Goal: Navigation & Orientation: Go to known website

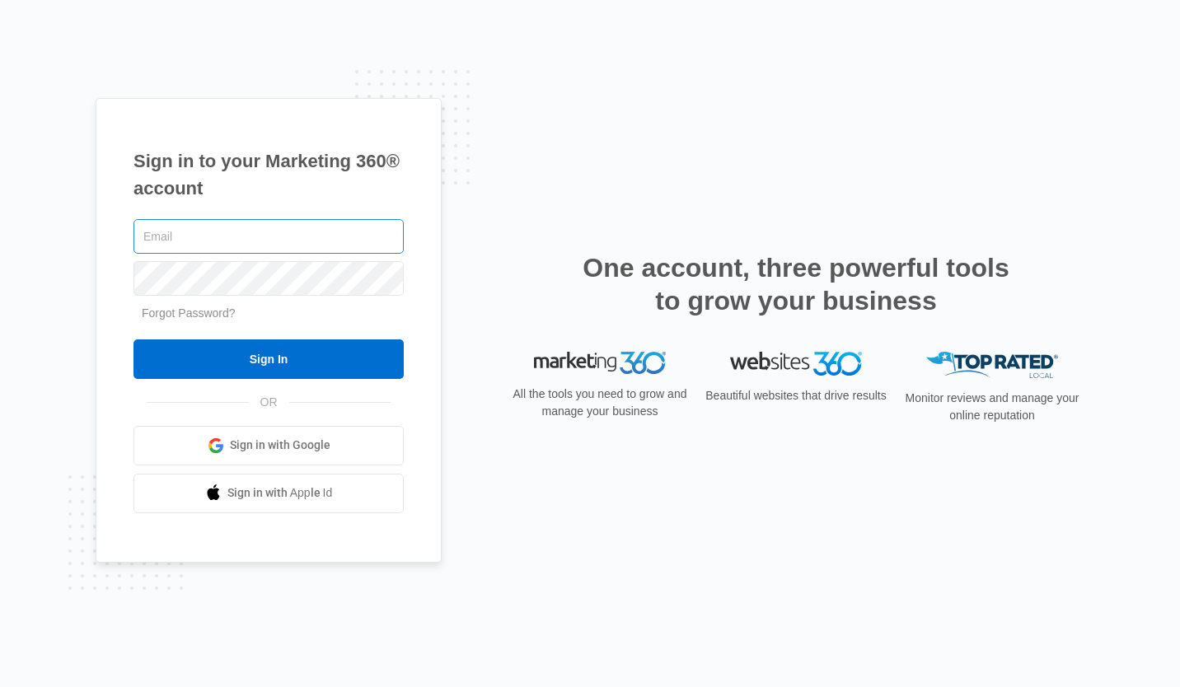
click at [357, 237] on input "text" at bounding box center [269, 236] width 270 height 35
type input "[EMAIL_ADDRESS][DOMAIN_NAME]"
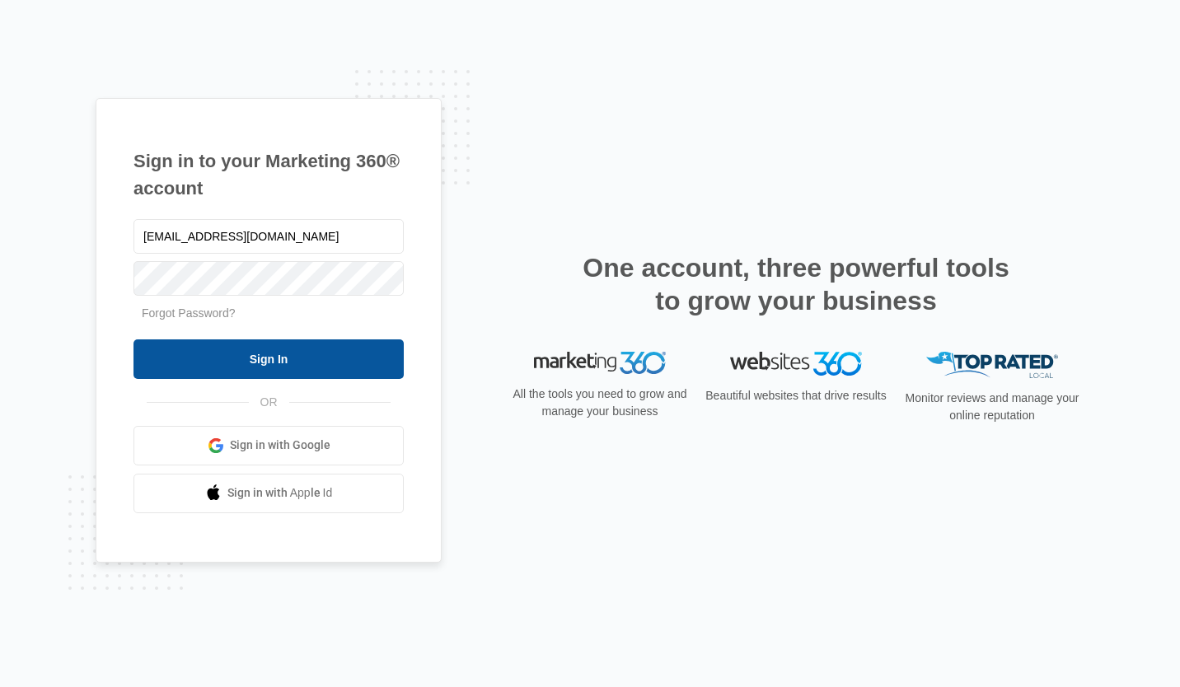
click at [309, 353] on input "Sign In" at bounding box center [269, 360] width 270 height 40
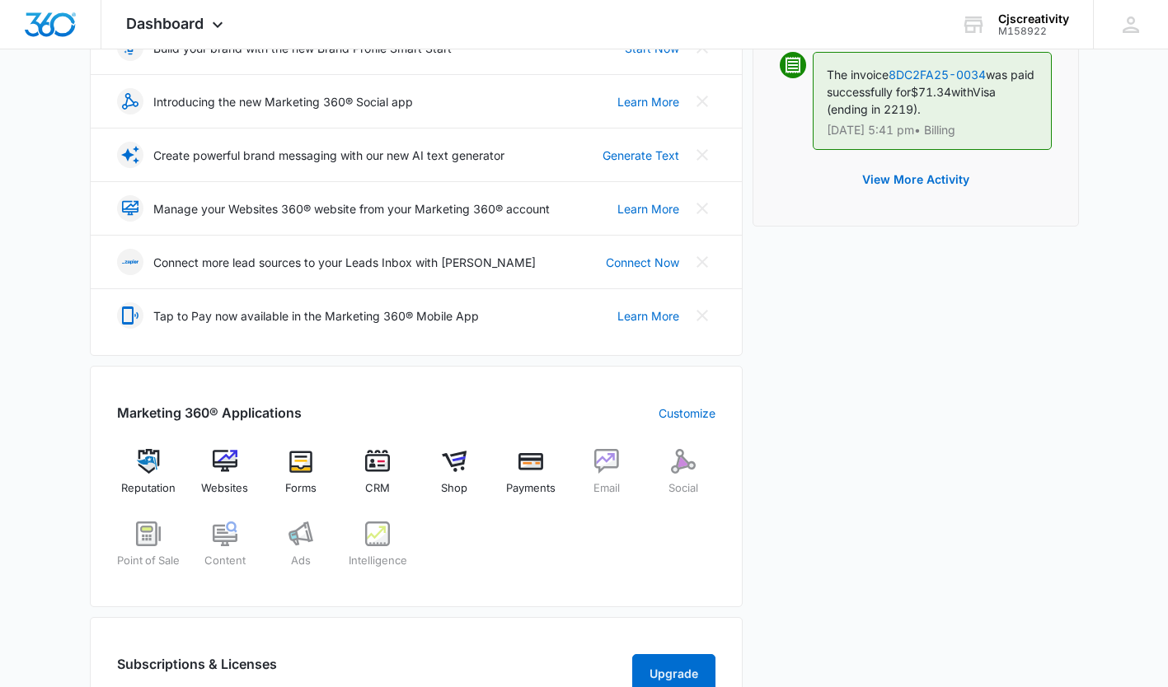
scroll to position [330, 0]
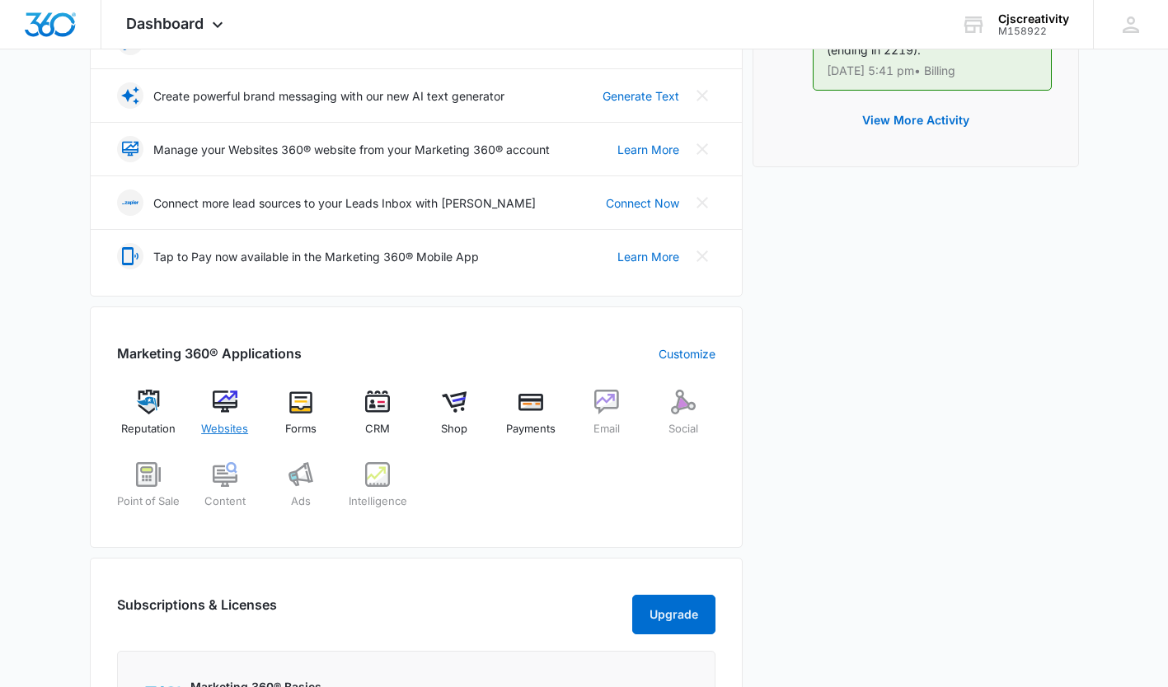
click at [228, 401] on img at bounding box center [225, 402] width 25 height 25
